Goal: Task Accomplishment & Management: Complete application form

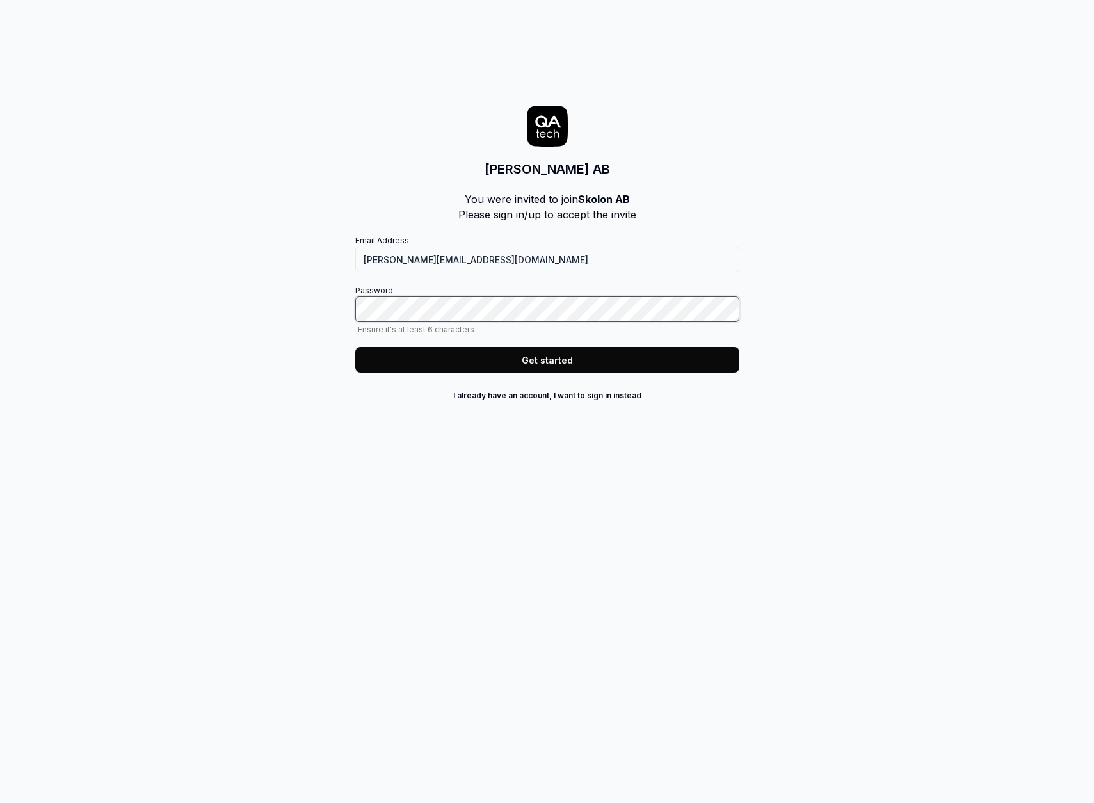
click at [0, 802] on com-1password-button at bounding box center [0, 803] width 0 height 0
click at [580, 367] on button "Get started" at bounding box center [547, 360] width 384 height 26
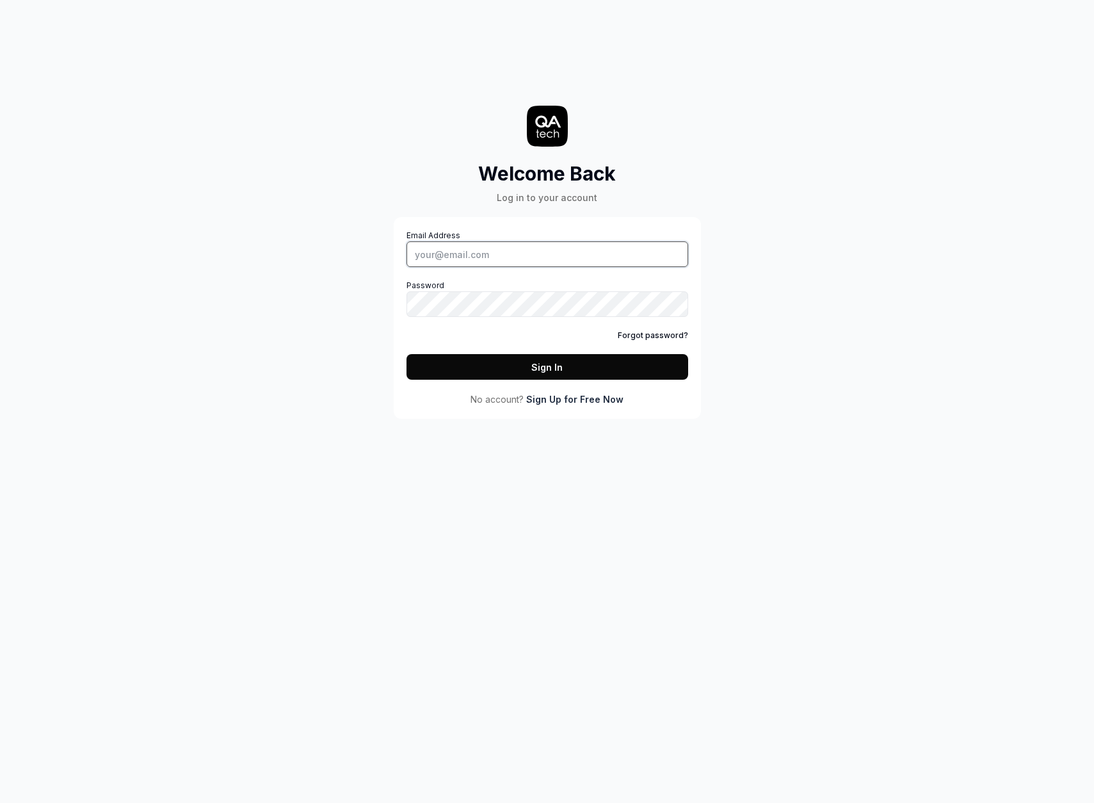
click at [471, 246] on input "Email Address" at bounding box center [547, 254] width 282 height 26
type input "[PERSON_NAME][EMAIL_ADDRESS][DOMAIN_NAME]"
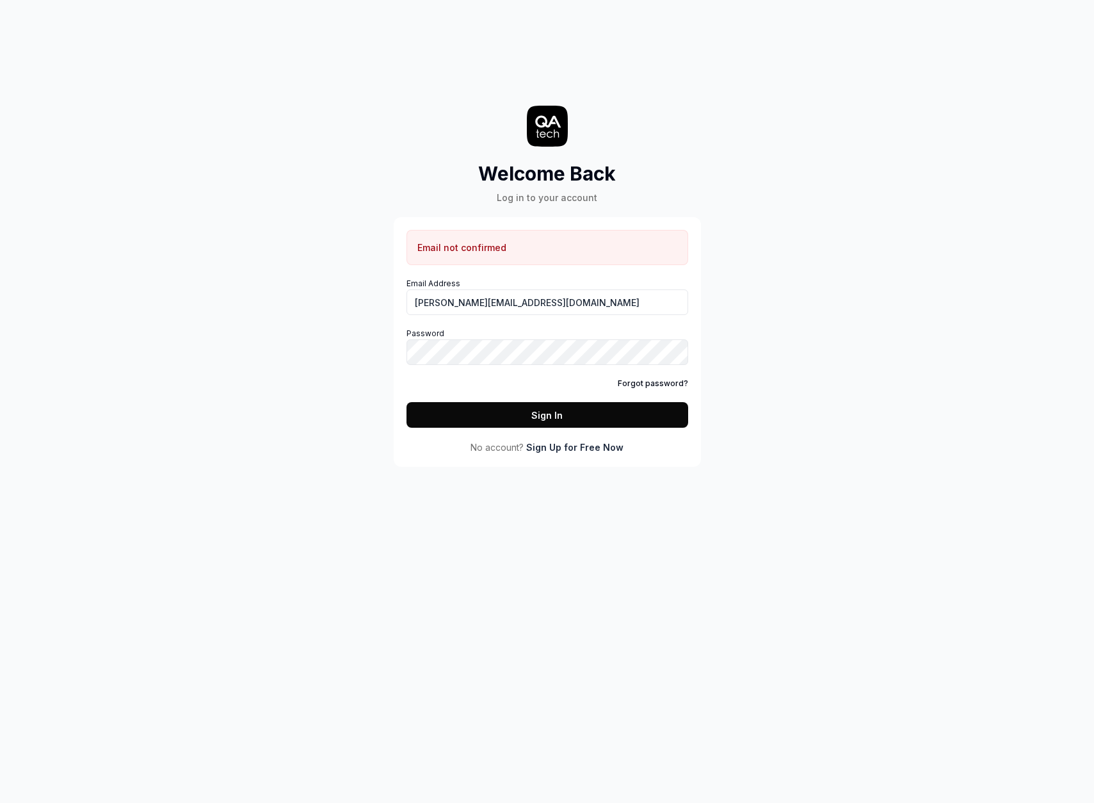
click at [523, 420] on button "Sign In" at bounding box center [547, 415] width 282 height 26
